Goal: Use online tool/utility: Utilize a website feature to perform a specific function

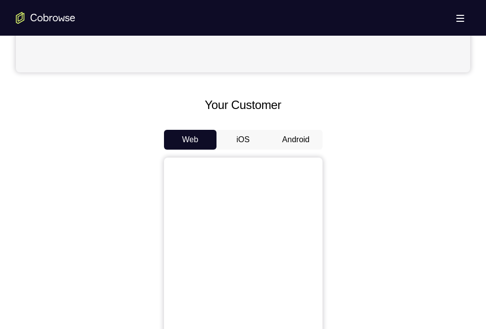
click at [285, 140] on button "Android" at bounding box center [295, 140] width 53 height 20
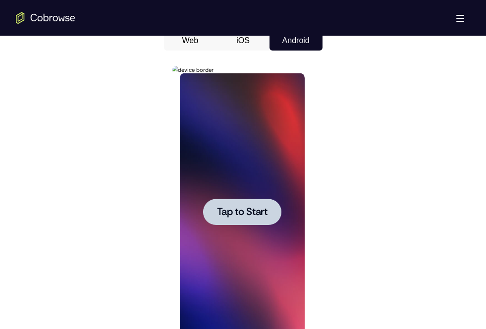
click at [254, 218] on div at bounding box center [242, 212] width 78 height 26
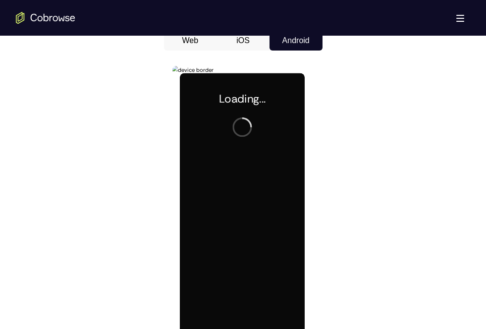
scroll to position [545, 0]
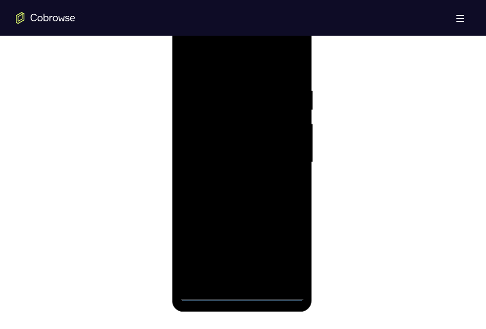
click at [240, 296] on div at bounding box center [242, 162] width 125 height 277
click at [287, 254] on div at bounding box center [242, 162] width 125 height 277
click at [185, 45] on div at bounding box center [242, 162] width 125 height 277
click at [281, 157] on div at bounding box center [242, 162] width 125 height 277
click at [234, 278] on div at bounding box center [242, 162] width 125 height 277
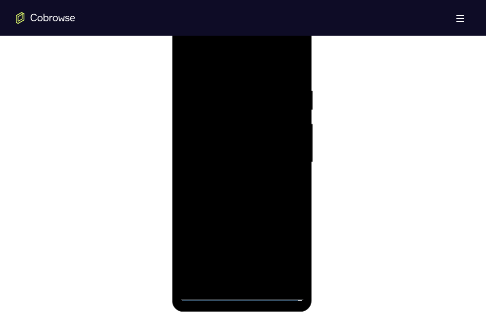
click at [244, 150] on div at bounding box center [242, 162] width 125 height 277
click at [251, 142] on div at bounding box center [242, 162] width 125 height 277
click at [243, 162] on div at bounding box center [242, 162] width 125 height 277
click at [238, 196] on div at bounding box center [242, 162] width 125 height 277
click at [238, 206] on div at bounding box center [242, 162] width 125 height 277
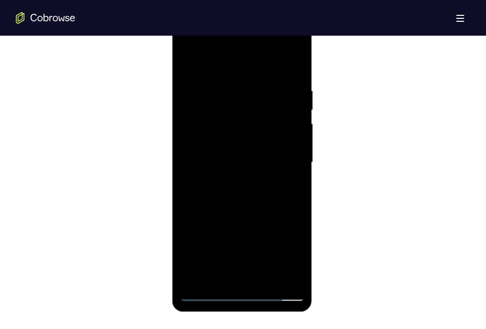
click at [266, 276] on div at bounding box center [242, 162] width 125 height 277
click at [239, 214] on div at bounding box center [242, 162] width 125 height 277
click at [232, 153] on div at bounding box center [242, 162] width 125 height 277
click at [186, 62] on div at bounding box center [242, 162] width 125 height 277
click at [226, 166] on div at bounding box center [242, 162] width 125 height 277
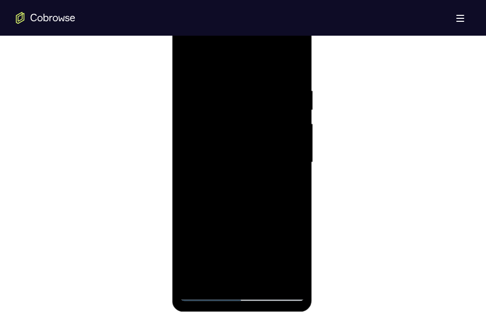
click at [294, 245] on div at bounding box center [242, 162] width 125 height 277
click at [200, 134] on div at bounding box center [242, 162] width 125 height 277
click at [201, 219] on div at bounding box center [242, 162] width 125 height 277
click at [210, 276] on div at bounding box center [242, 162] width 125 height 277
click at [186, 63] on div at bounding box center [242, 162] width 125 height 277
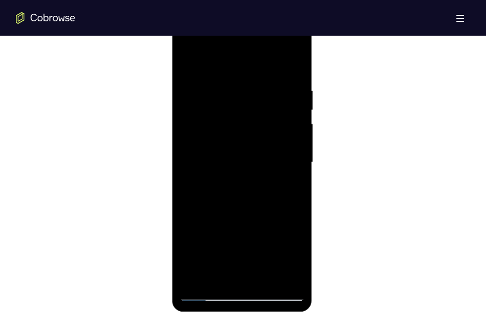
click at [217, 192] on div at bounding box center [242, 162] width 125 height 277
click at [224, 271] on div at bounding box center [242, 162] width 125 height 277
click at [293, 188] on div at bounding box center [242, 162] width 125 height 277
click at [187, 63] on div at bounding box center [242, 162] width 125 height 277
click at [189, 62] on div at bounding box center [242, 162] width 125 height 277
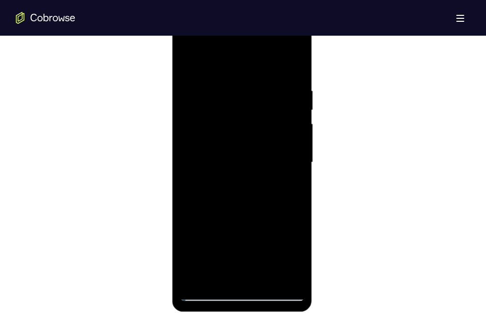
click at [296, 61] on div at bounding box center [242, 162] width 125 height 277
click at [296, 60] on div at bounding box center [242, 162] width 125 height 277
click at [188, 58] on div at bounding box center [242, 162] width 125 height 277
click at [225, 89] on div at bounding box center [242, 162] width 125 height 277
